Goal: Task Accomplishment & Management: Manage account settings

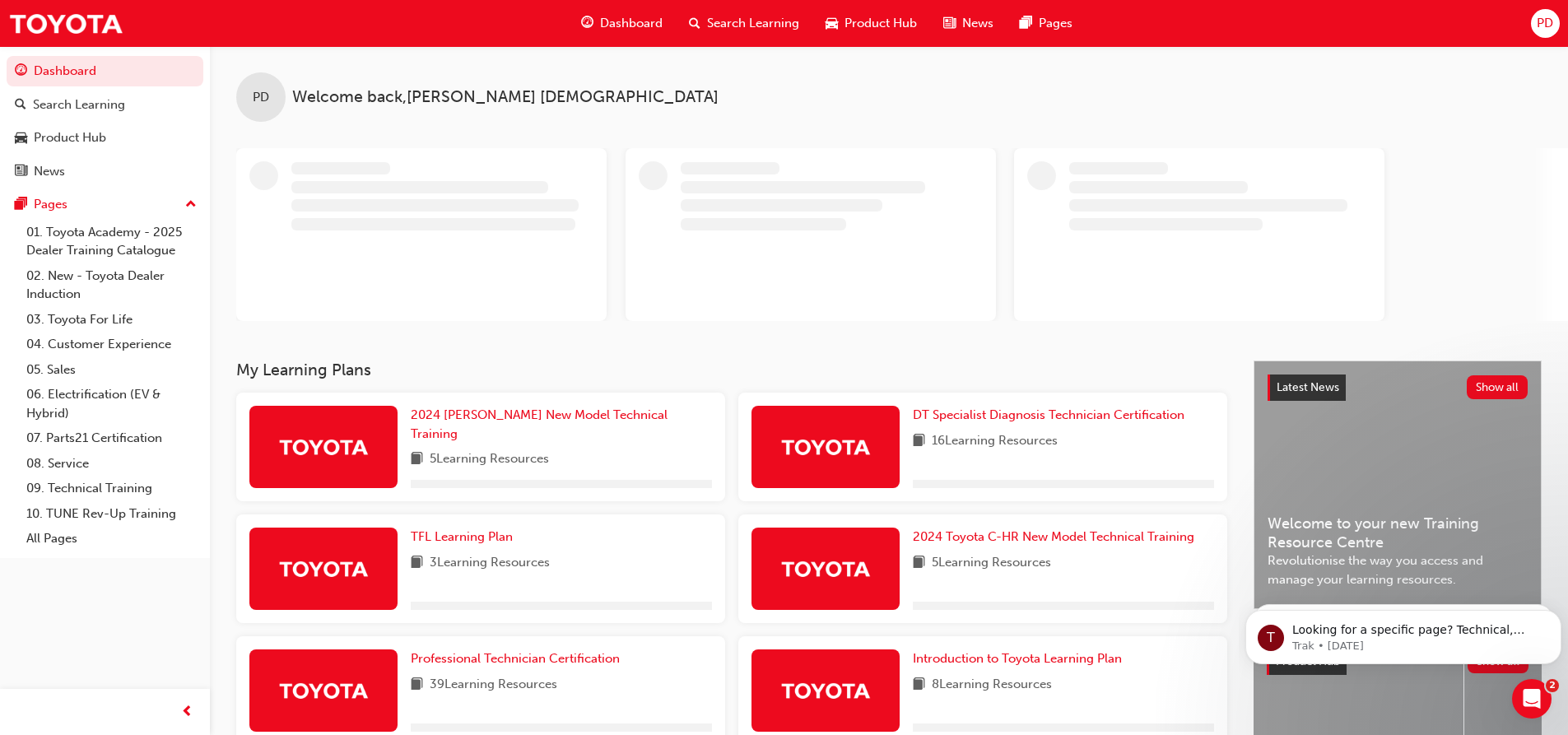
click at [1533, 16] on div "PD" at bounding box center [1544, 23] width 28 height 28
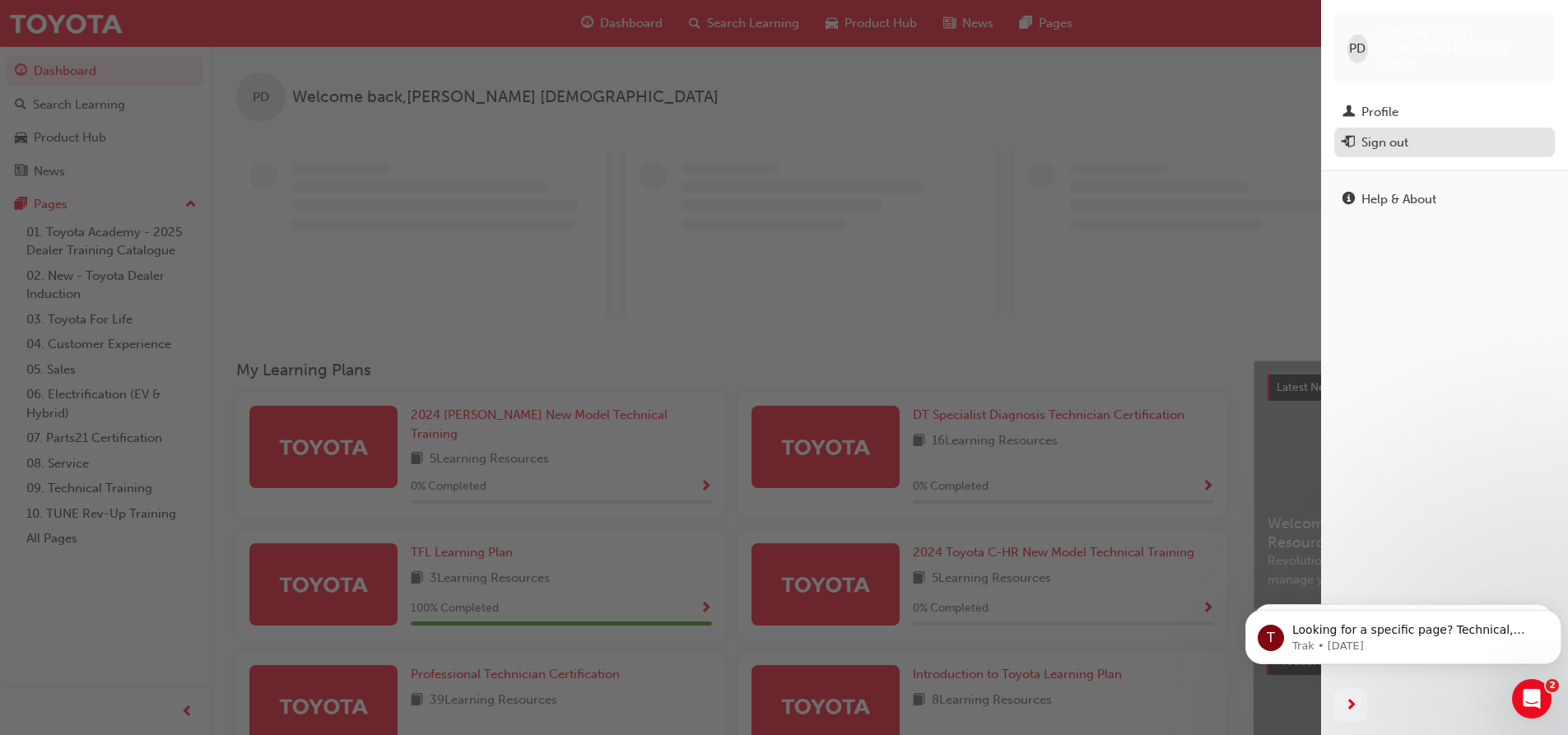
click at [1415, 132] on div "Sign out" at bounding box center [1445, 142] width 204 height 21
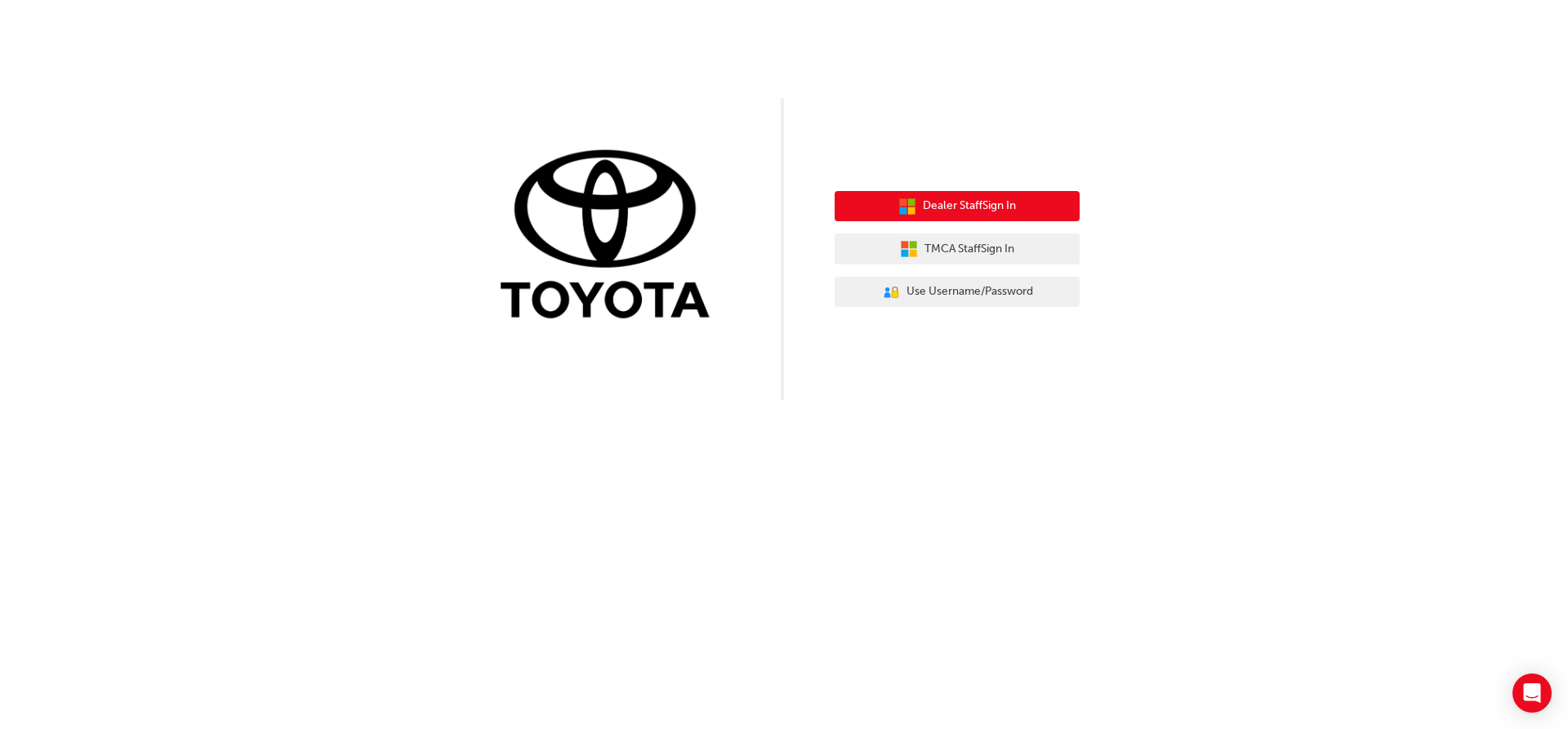
click at [982, 207] on span "Dealer Staff Sign In" at bounding box center [969, 205] width 93 height 18
click at [1016, 196] on button "Dealer Staff Sign In" at bounding box center [957, 207] width 245 height 31
